Goal: Information Seeking & Learning: Learn about a topic

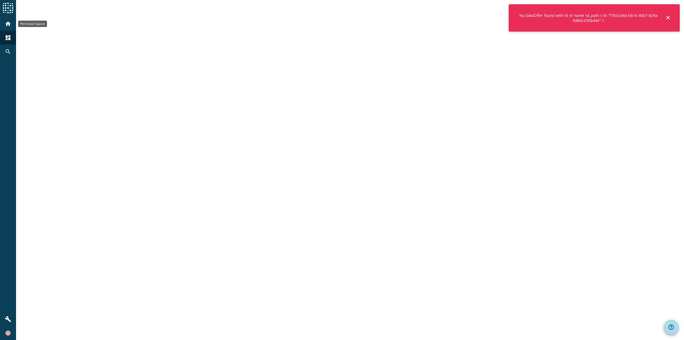
click at [11, 21] on mat-icon "home" at bounding box center [8, 24] width 6 height 6
click at [672, 17] on div "No DataOffer found with id or name 'id_path { id: "f7b5a34d-bb16-40b7-829a-8d8d…" at bounding box center [594, 17] width 171 height 27
click at [669, 18] on mat-icon "close" at bounding box center [668, 17] width 6 height 6
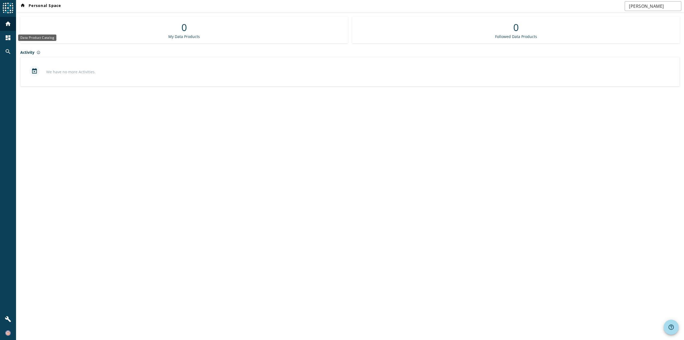
click at [9, 36] on mat-icon "dashboard" at bounding box center [8, 37] width 6 height 6
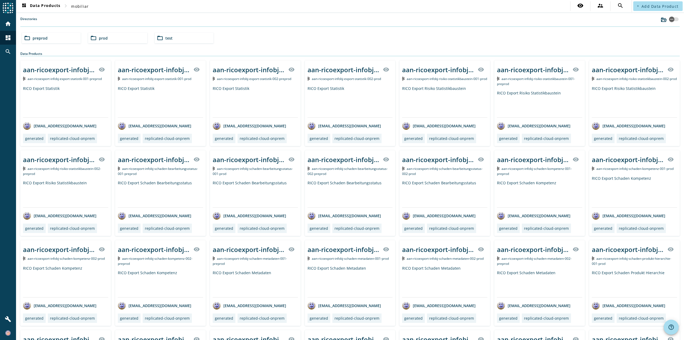
click at [178, 38] on div "folder_open test" at bounding box center [184, 38] width 59 height 11
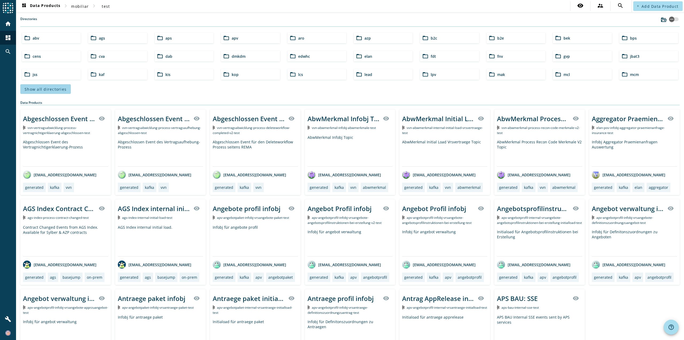
click at [40, 90] on span "Show all directories" at bounding box center [46, 89] width 42 height 5
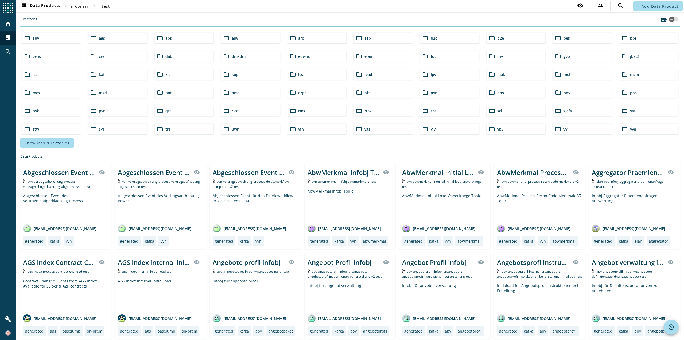
click at [255, 93] on div "folder_open oms" at bounding box center [250, 92] width 59 height 11
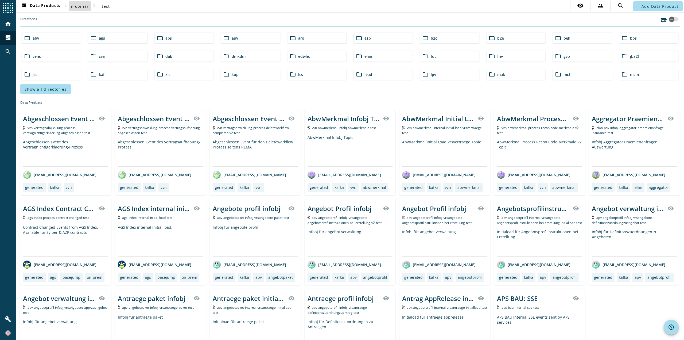
click at [86, 6] on span "mobiliar" at bounding box center [80, 6] width 18 height 5
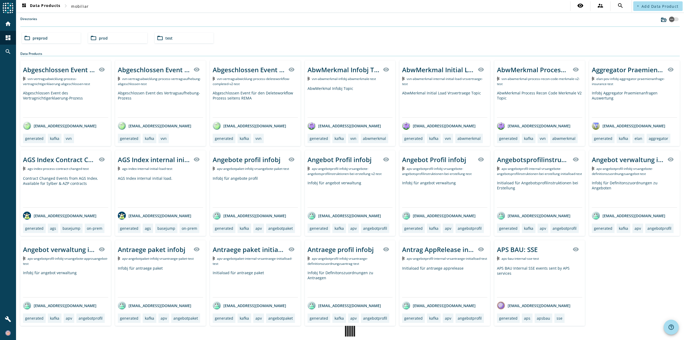
click at [59, 36] on div "folder_open preprod" at bounding box center [51, 38] width 59 height 11
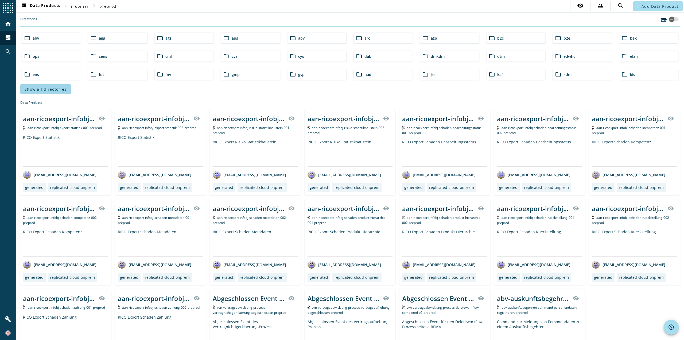
click at [53, 93] on span at bounding box center [45, 89] width 51 height 13
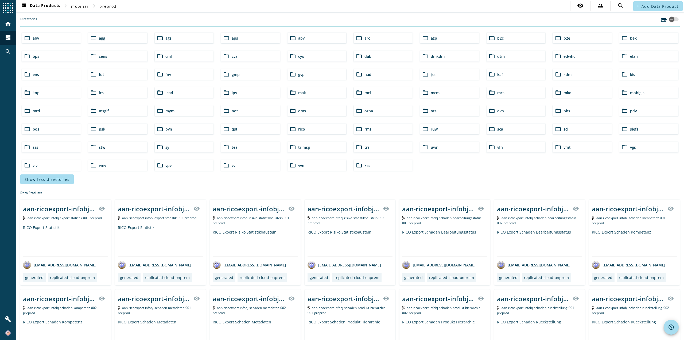
click at [318, 108] on div "folder_open oms" at bounding box center [317, 110] width 59 height 11
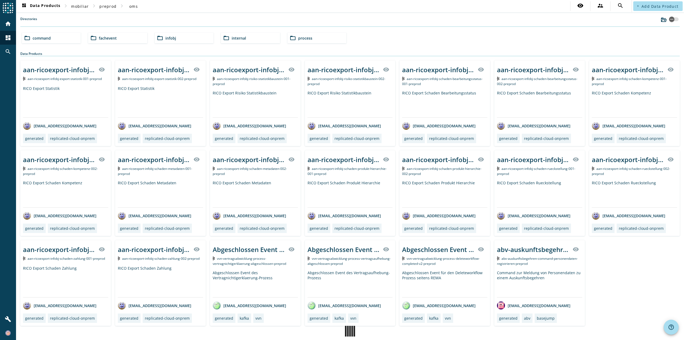
click at [44, 37] on span "command" at bounding box center [42, 38] width 18 height 5
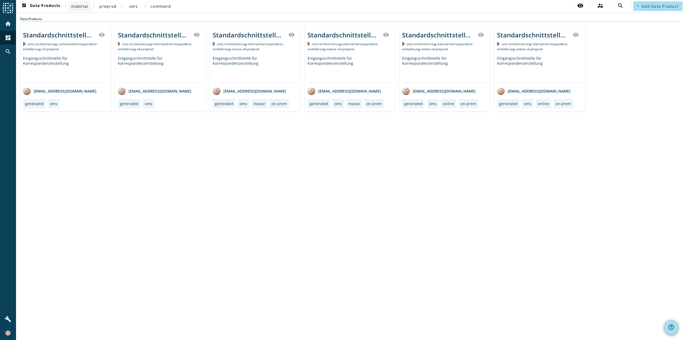
click at [81, 4] on span "mobiliar" at bounding box center [80, 6] width 18 height 5
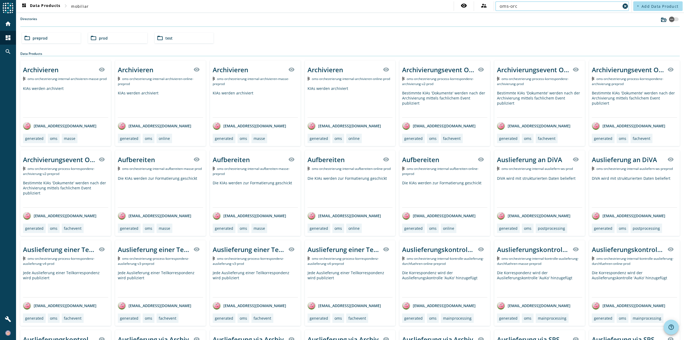
click at [541, 6] on input "oms-orc" at bounding box center [560, 6] width 121 height 6
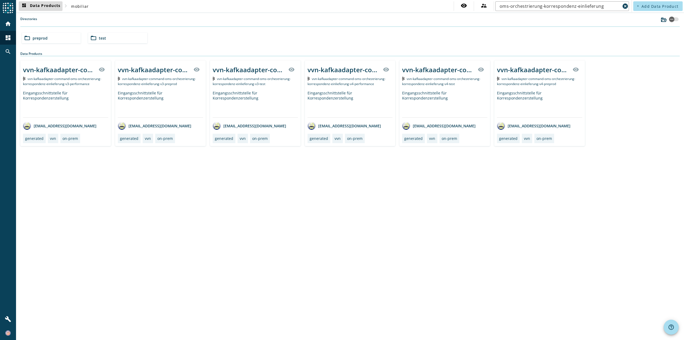
click at [54, 7] on span "dashboard Data Products" at bounding box center [41, 6] width 40 height 6
click at [584, 5] on input "oms-orchestrierung-korrespondenz-einlieferung" at bounding box center [560, 6] width 121 height 6
drag, startPoint x: 545, startPoint y: 7, endPoint x: 494, endPoint y: 8, distance: 51.1
click at [494, 8] on div "visibility supervisor_account oms-orchestrierung-korrespondenz-einlieferung can…" at bounding box center [542, 6] width 177 height 10
click at [575, 7] on input "korrespondenz-einlieferung" at bounding box center [560, 6] width 121 height 6
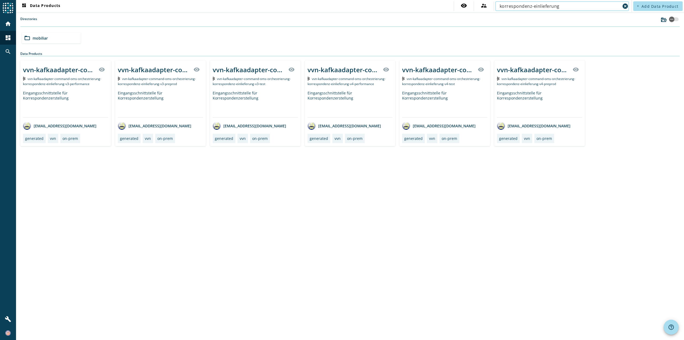
drag, startPoint x: 575, startPoint y: 7, endPoint x: 500, endPoint y: 7, distance: 74.9
click at [500, 7] on div "korrespondenz-einlieferung cancel" at bounding box center [563, 6] width 134 height 10
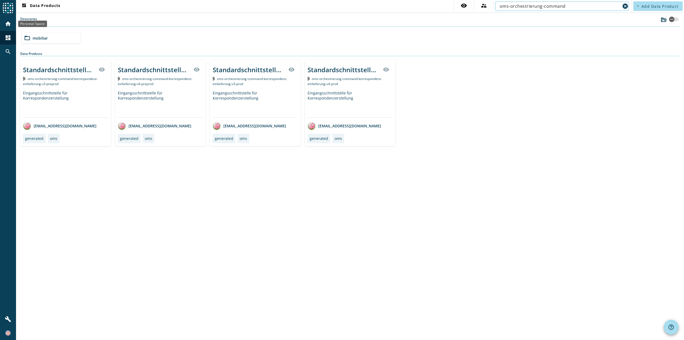
type input "oms-orchestrierung-command"
click at [5, 24] on mat-icon "home" at bounding box center [8, 24] width 6 height 6
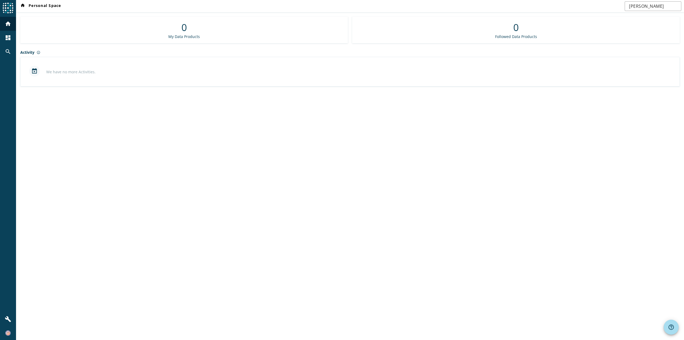
click at [7, 26] on mat-icon "home" at bounding box center [8, 24] width 6 height 6
click at [7, 36] on mat-icon "dashboard" at bounding box center [8, 37] width 6 height 6
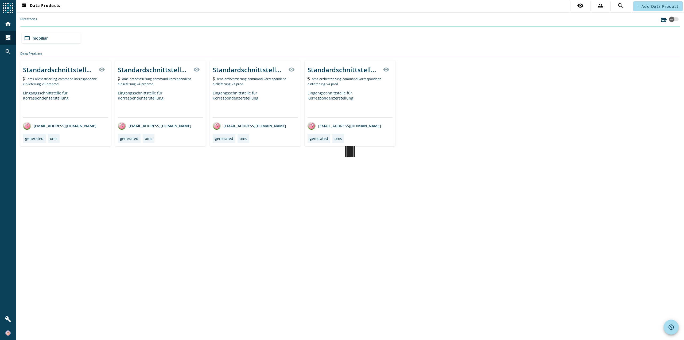
click at [7, 36] on mat-icon "dashboard" at bounding box center [8, 37] width 6 height 6
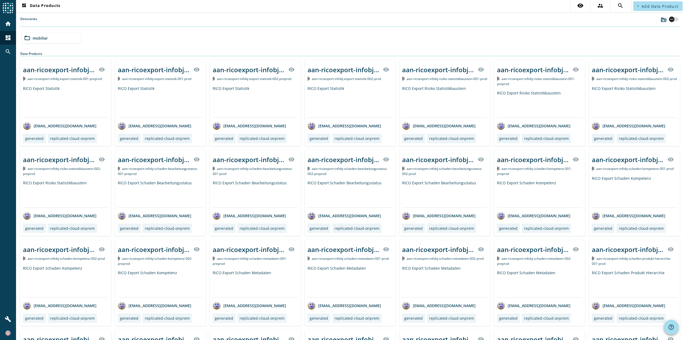
click at [671, 20] on div "button" at bounding box center [671, 19] width 7 height 7
click at [674, 20] on div "button" at bounding box center [676, 19] width 5 height 5
click at [594, 7] on input "text" at bounding box center [562, 6] width 125 height 6
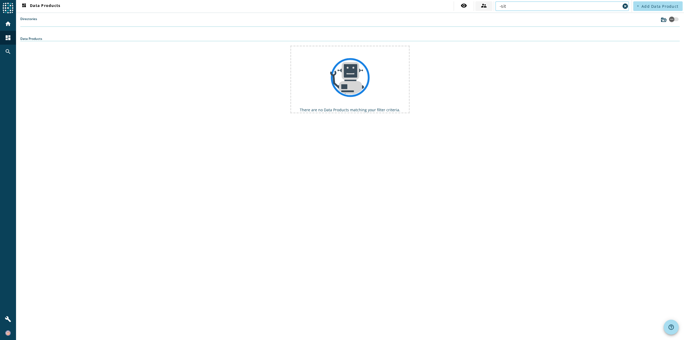
drag, startPoint x: 517, startPoint y: 7, endPoint x: 488, endPoint y: 7, distance: 29.1
click at [488, 7] on div "visibility supervisor_account -sit cancel" at bounding box center [542, 6] width 177 height 10
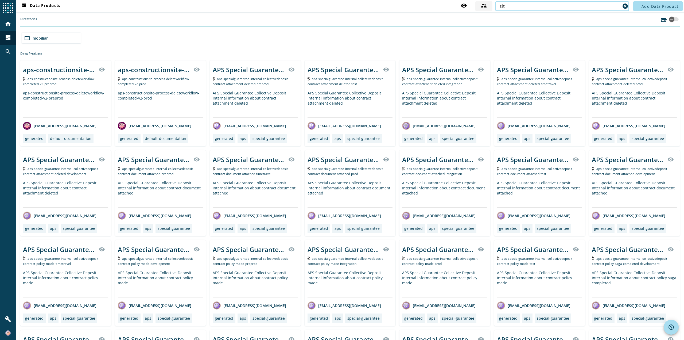
drag, startPoint x: 520, startPoint y: 4, endPoint x: 480, endPoint y: 5, distance: 39.9
click at [480, 5] on div "visibility supervisor_account sit cancel" at bounding box center [542, 6] width 177 height 10
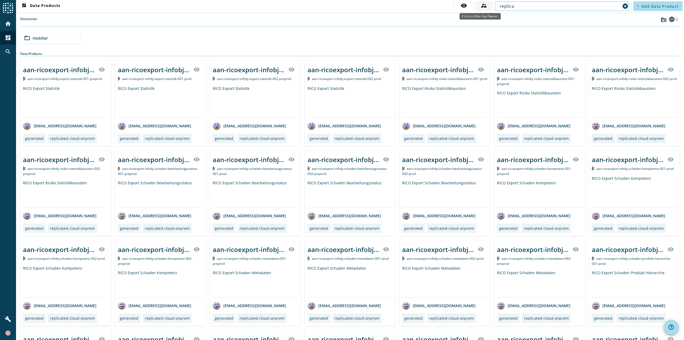
type input "replica"
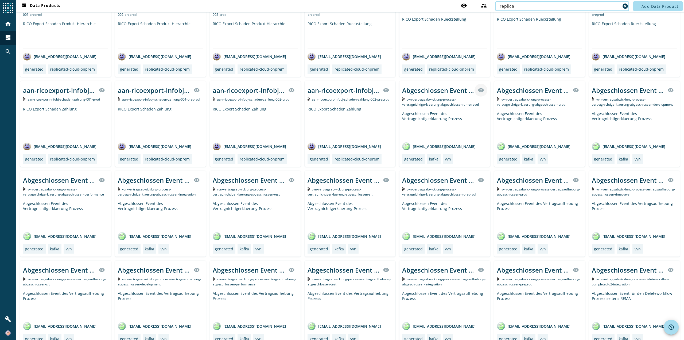
scroll to position [340, 0]
click at [456, 206] on div "Abgeschlossen Event des Vertragnichtigerklaerung-Prozess" at bounding box center [444, 213] width 85 height 27
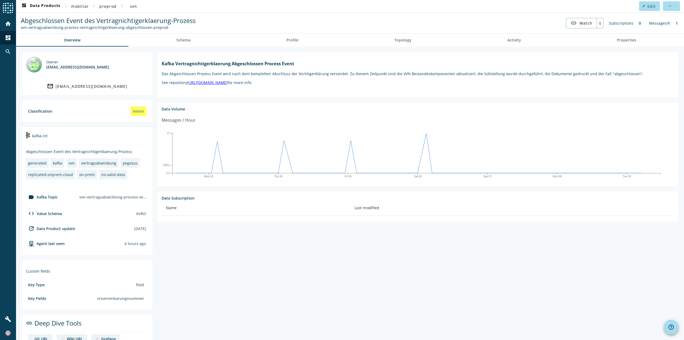
click at [59, 177] on div "replicated-onprem-cloud" at bounding box center [50, 174] width 45 height 5
click at [129, 162] on div "pegasus" at bounding box center [130, 162] width 15 height 5
click at [187, 39] on span "Schema" at bounding box center [183, 40] width 14 height 4
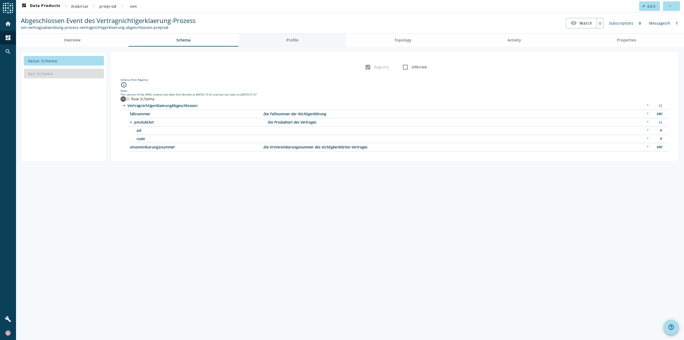
click at [297, 37] on span "Profile" at bounding box center [293, 40] width 12 height 13
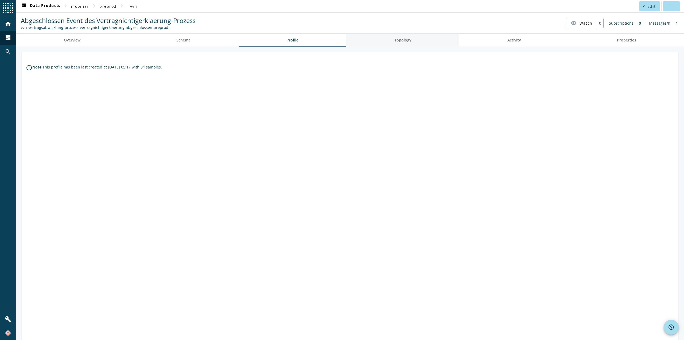
click at [398, 41] on span "Topology" at bounding box center [403, 40] width 17 height 4
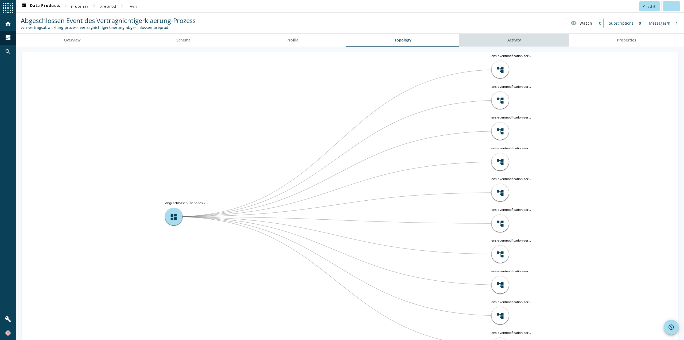
click at [522, 41] on link "Activity" at bounding box center [515, 40] width 110 height 13
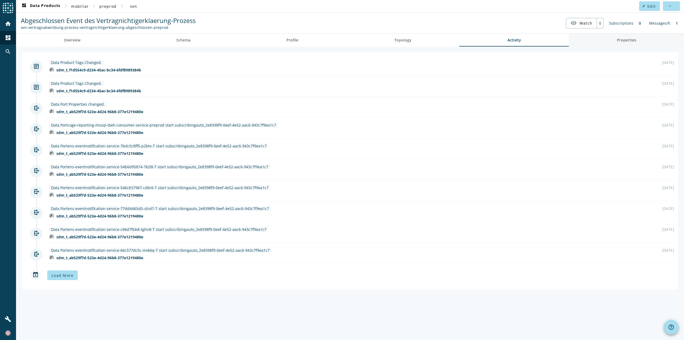
click at [626, 40] on span "Properties" at bounding box center [626, 40] width 19 height 4
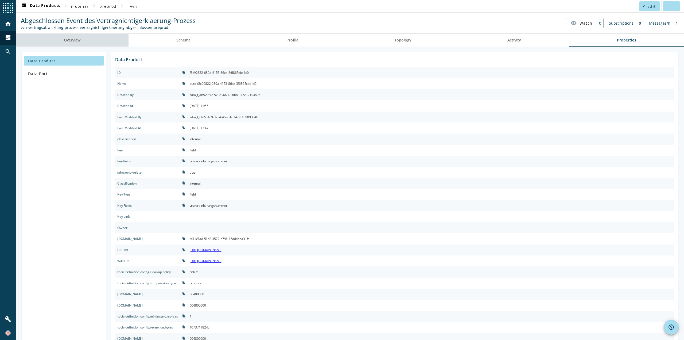
click at [80, 39] on span "Overview" at bounding box center [72, 40] width 17 height 4
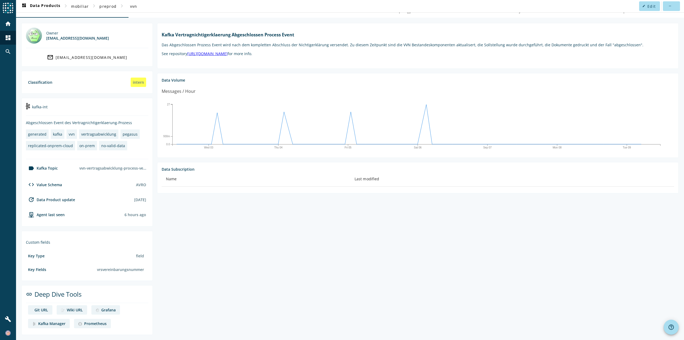
scroll to position [29, 0]
click at [55, 325] on div "Kafka Manager" at bounding box center [51, 323] width 27 height 5
click at [91, 324] on div "Prometheus" at bounding box center [95, 323] width 22 height 5
click at [113, 307] on div "Grafana" at bounding box center [108, 309] width 14 height 5
